Goal: Task Accomplishment & Management: Manage account settings

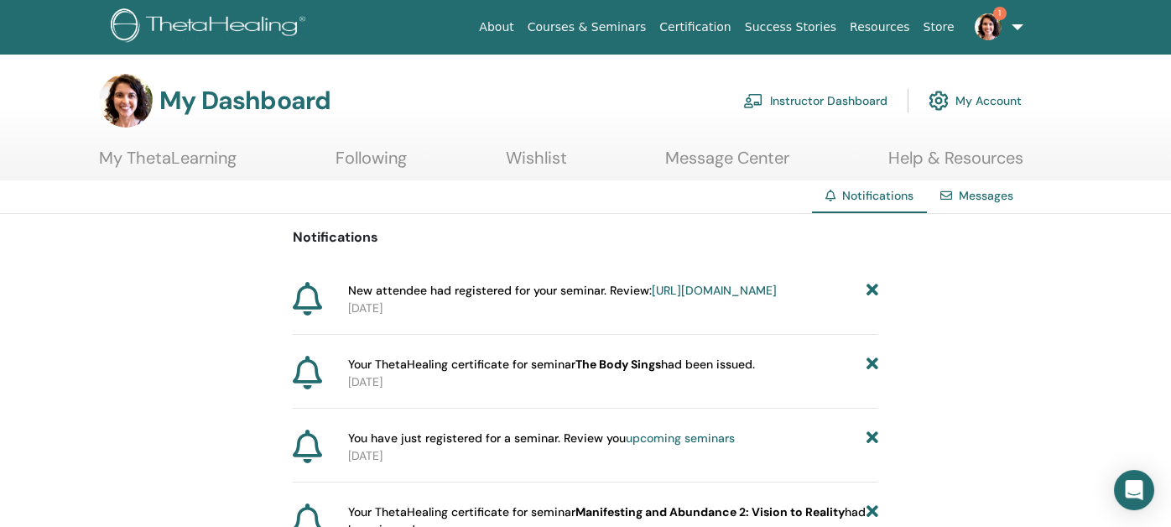
click at [823, 92] on link "Instructor Dashboard" at bounding box center [815, 100] width 144 height 37
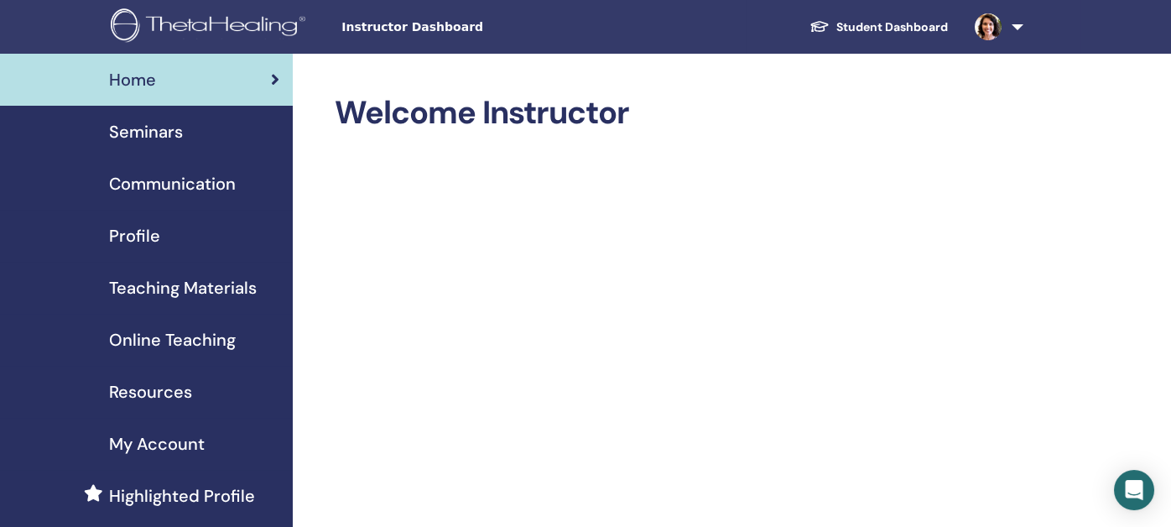
click at [154, 138] on span "Seminars" at bounding box center [146, 131] width 74 height 25
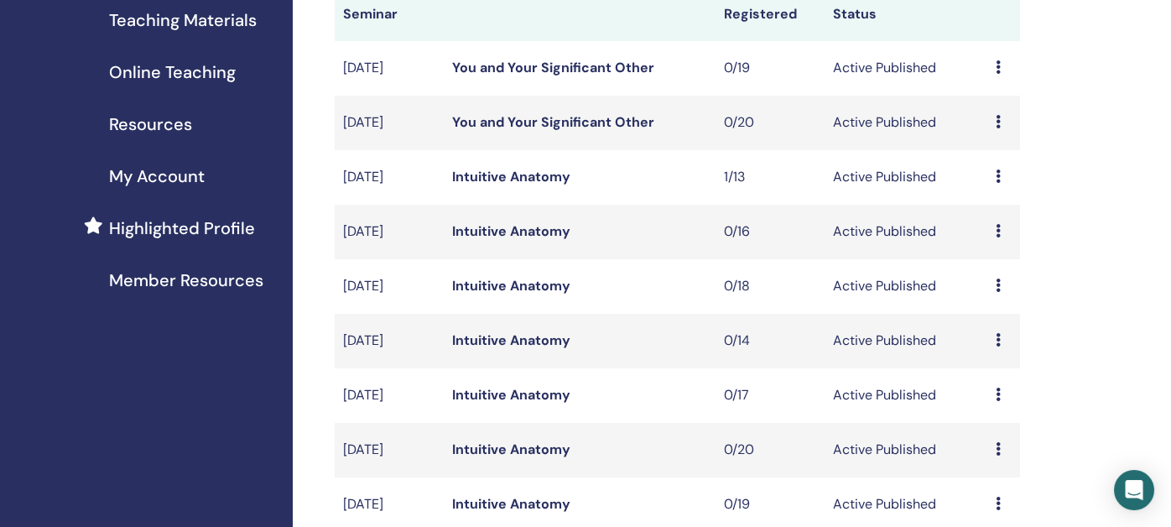
scroll to position [503, 0]
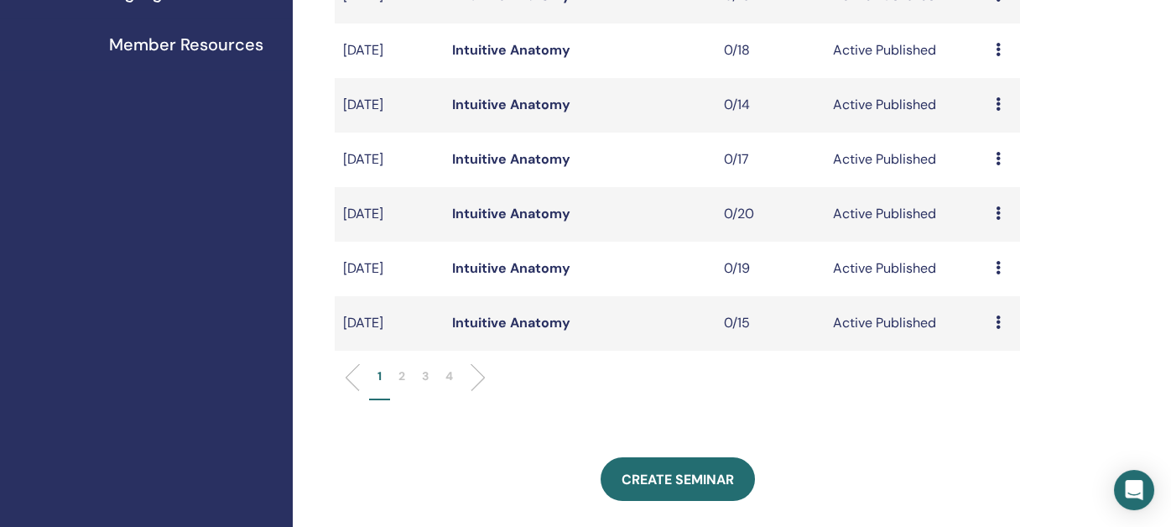
click at [400, 375] on p "2" at bounding box center [401, 376] width 7 height 18
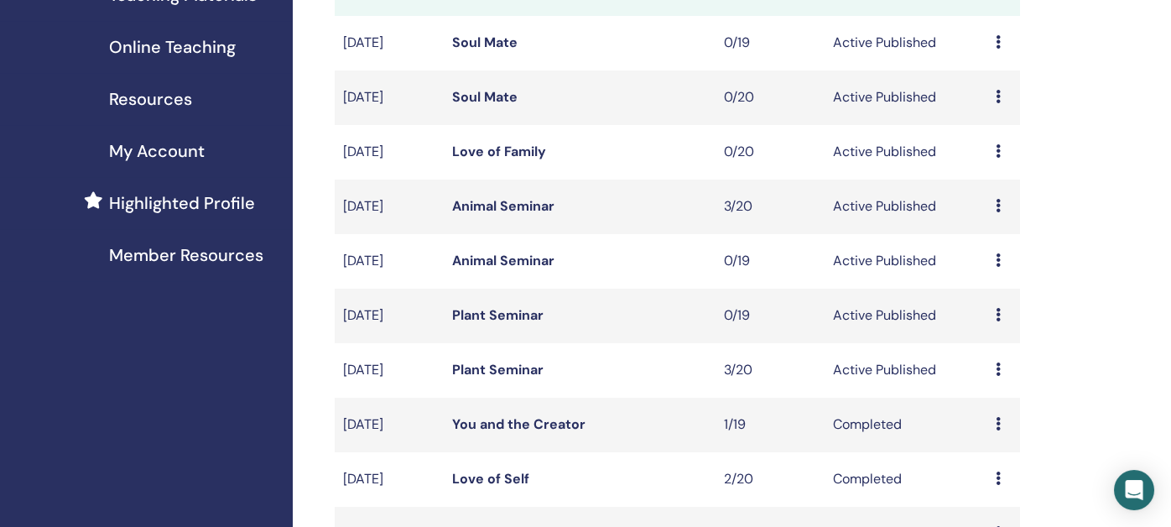
scroll to position [252, 0]
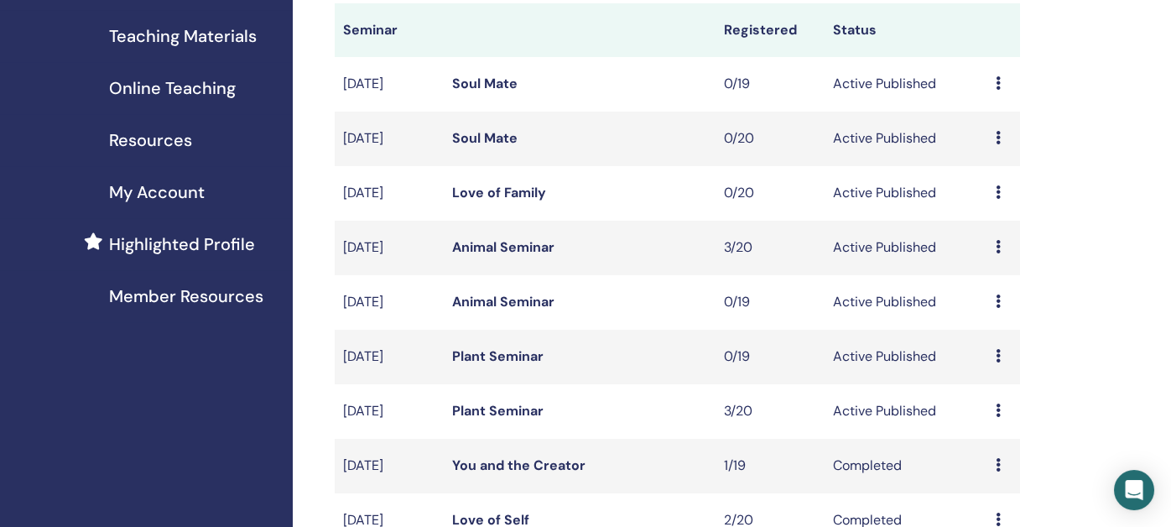
click at [492, 190] on link "Love of Family" at bounding box center [499, 193] width 94 height 18
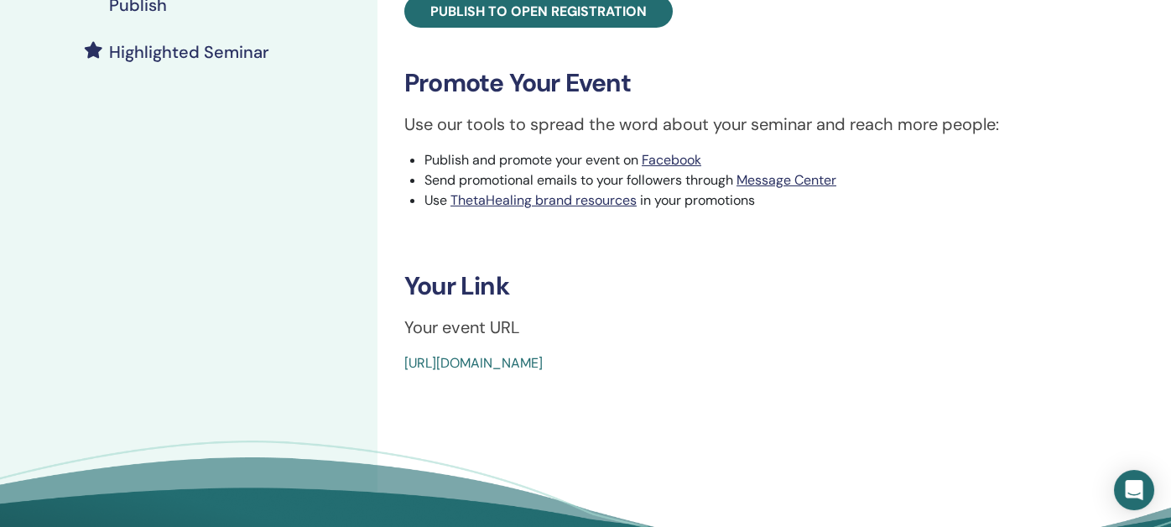
scroll to position [503, 0]
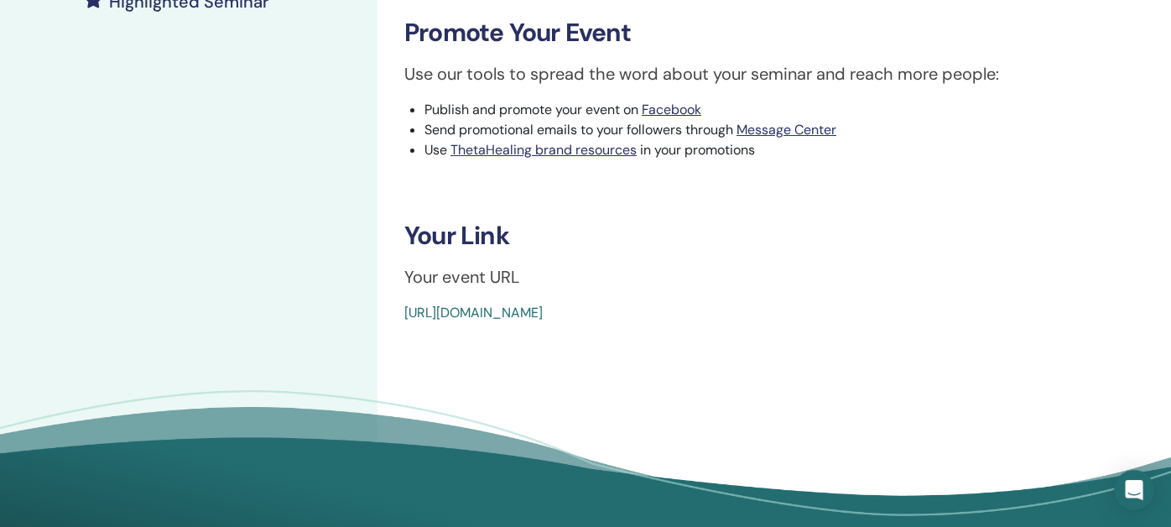
drag, startPoint x: 804, startPoint y: 302, endPoint x: 393, endPoint y: 305, distance: 411.0
copy link "https://www.thetahealing.com/seminar-377109-details.html"
click at [104, 70] on div "My Seminars Love of Family October 07, 2025 Event Details Event Schedule Online…" at bounding box center [188, 53] width 377 height 1007
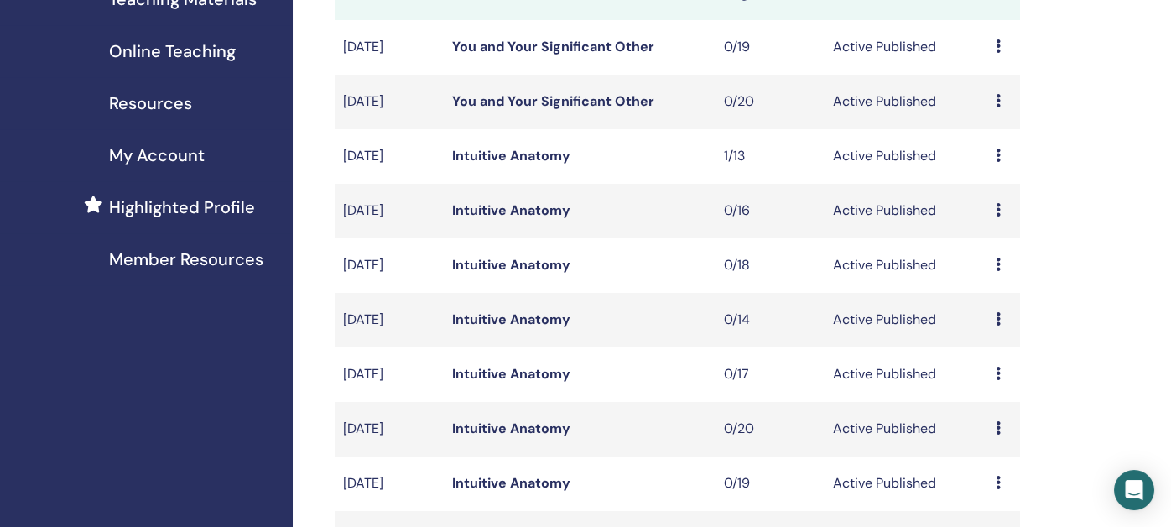
scroll to position [419, 0]
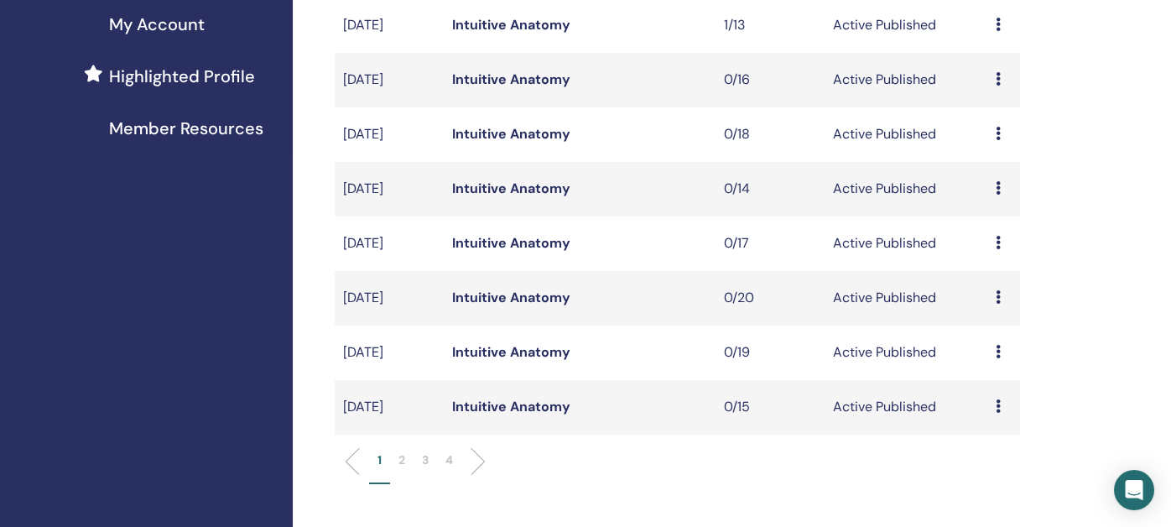
click at [401, 462] on p "2" at bounding box center [401, 460] width 7 height 18
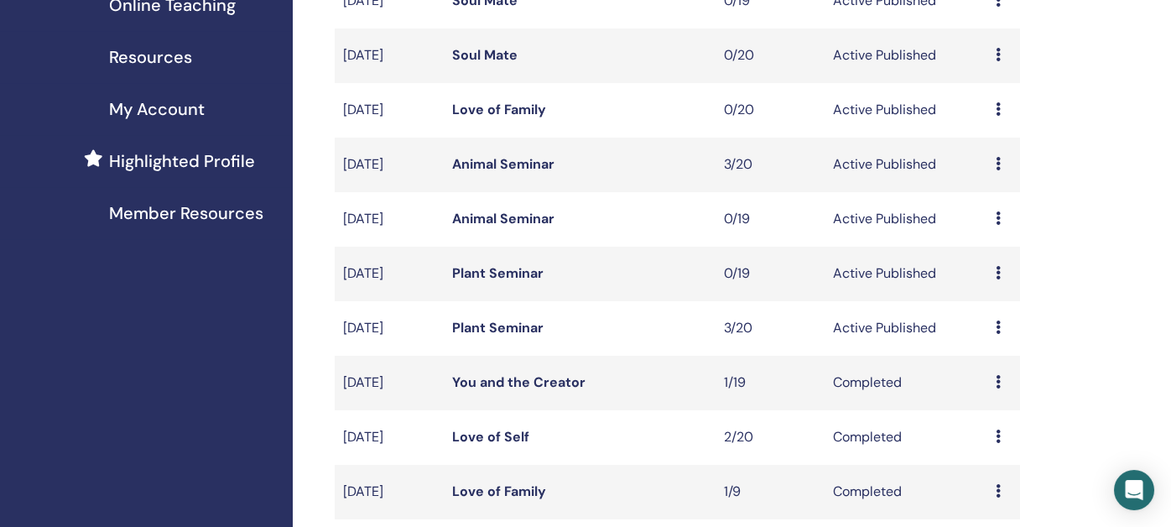
scroll to position [252, 0]
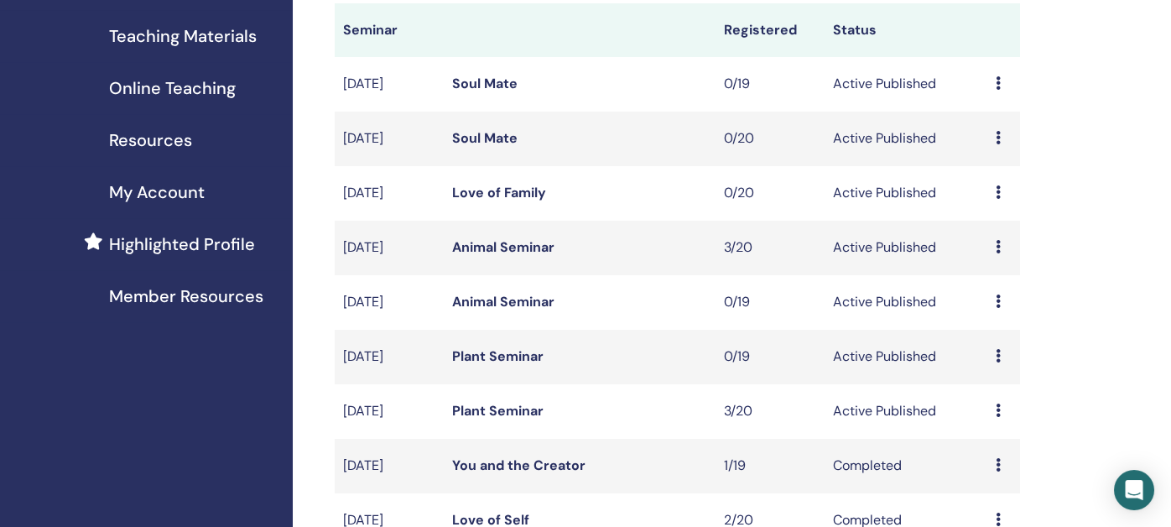
click at [488, 136] on link "Soul Mate" at bounding box center [484, 138] width 65 height 18
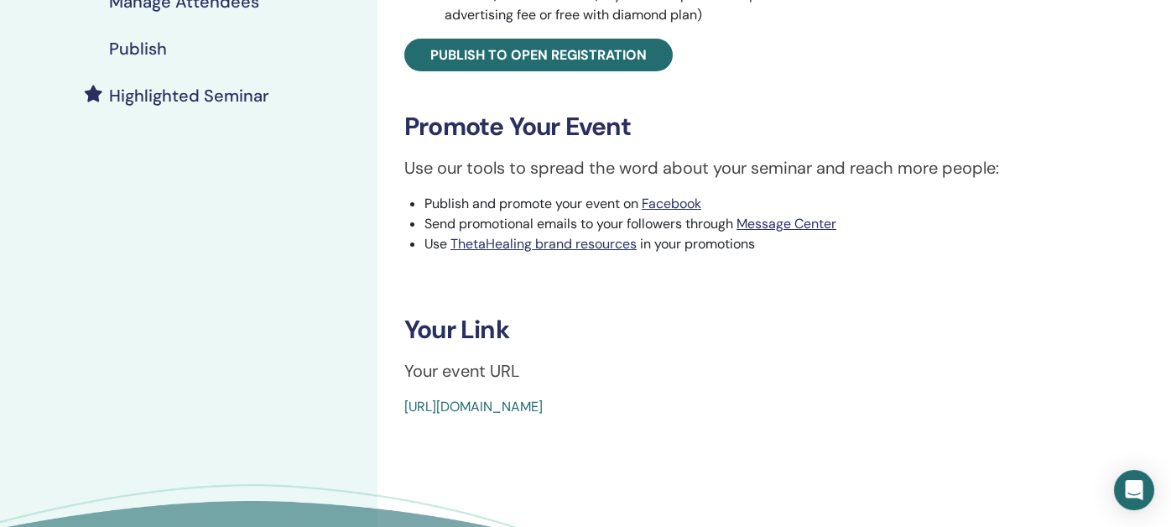
scroll to position [503, 0]
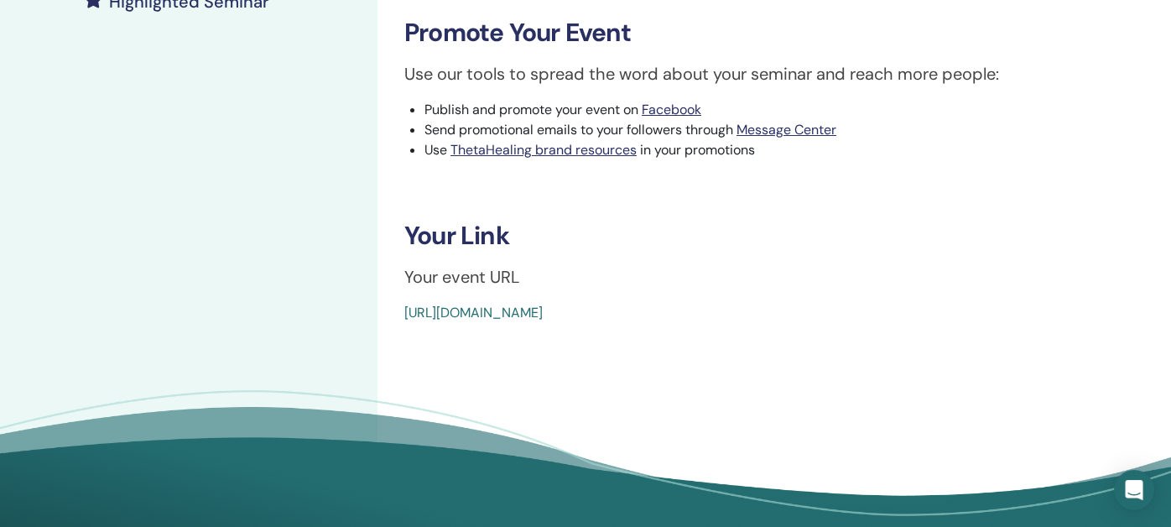
drag, startPoint x: 795, startPoint y: 312, endPoint x: 373, endPoint y: 309, distance: 421.9
click at [373, 309] on div "My Seminars Soul Mate [DATE] Event Details Event Schedule Online Event Page Reg…" at bounding box center [585, 53] width 1171 height 1007
drag, startPoint x: 862, startPoint y: 294, endPoint x: 827, endPoint y: 309, distance: 38.3
drag, startPoint x: 826, startPoint y: 310, endPoint x: 377, endPoint y: 314, distance: 449.6
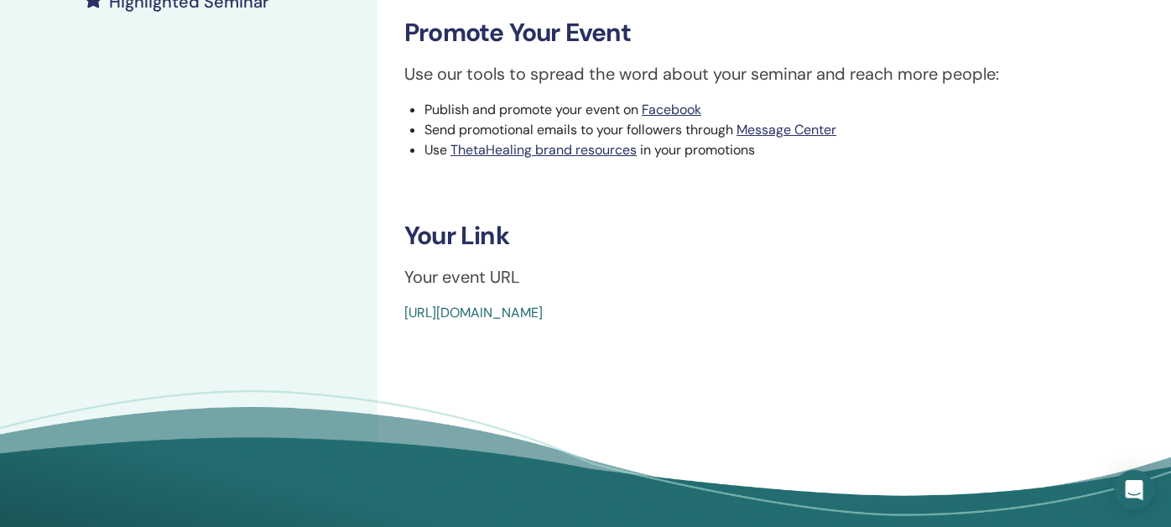
click at [377, 314] on div "Soul Mate Event Type Online Event Status Active Published Registrations 0/20 Pu…" at bounding box center [767, 53] width 781 height 1007
copy link "[URL][DOMAIN_NAME]"
